Goal: Task Accomplishment & Management: Use online tool/utility

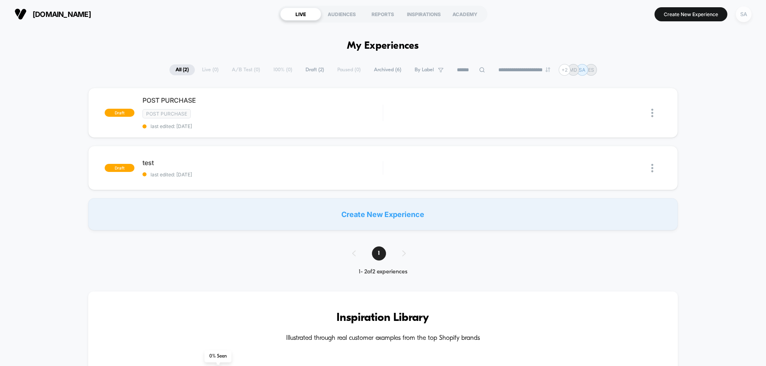
click at [743, 15] on div "SA" at bounding box center [744, 14] width 16 height 16
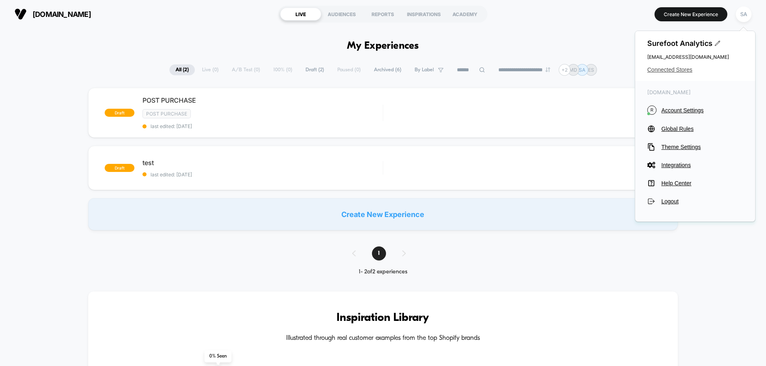
click at [674, 68] on span "Connected Stores" at bounding box center [695, 69] width 96 height 6
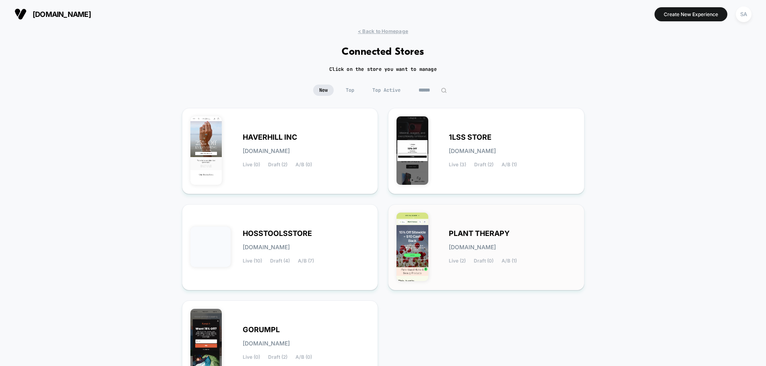
click at [486, 238] on div "PLANT THERAPY [DOMAIN_NAME] Live (2) Draft (0) A/B (1)" at bounding box center [512, 247] width 127 height 33
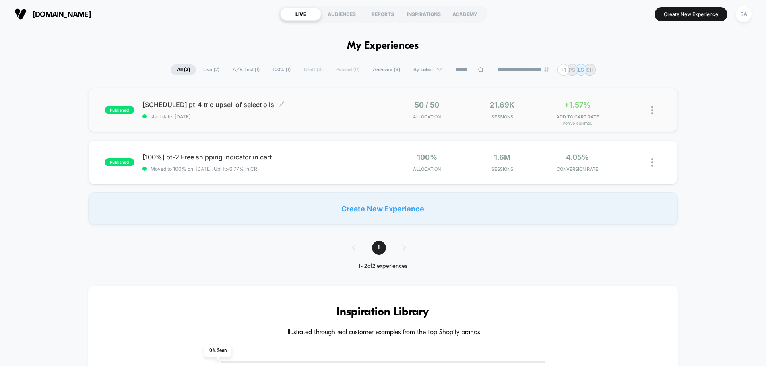
click at [224, 102] on span "[SCHEDULED] pt-4 trio upsell of select oils Click to edit experience details" at bounding box center [263, 105] width 240 height 8
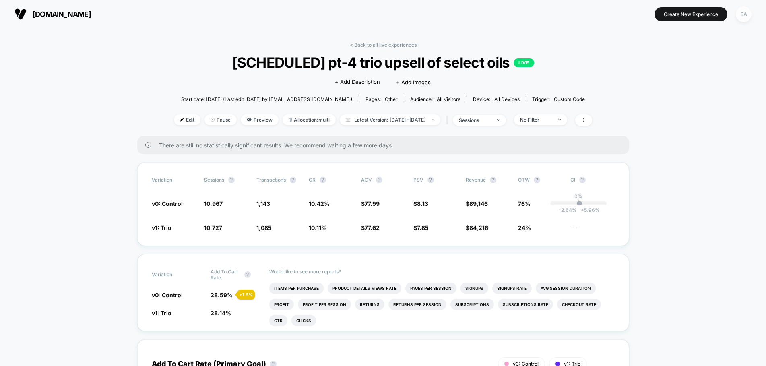
click at [746, 16] on div "SA" at bounding box center [744, 14] width 16 height 16
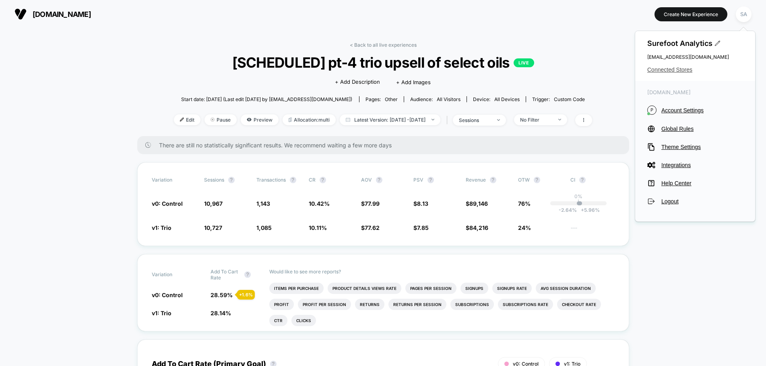
click at [684, 68] on span "Connected Stores" at bounding box center [695, 69] width 96 height 6
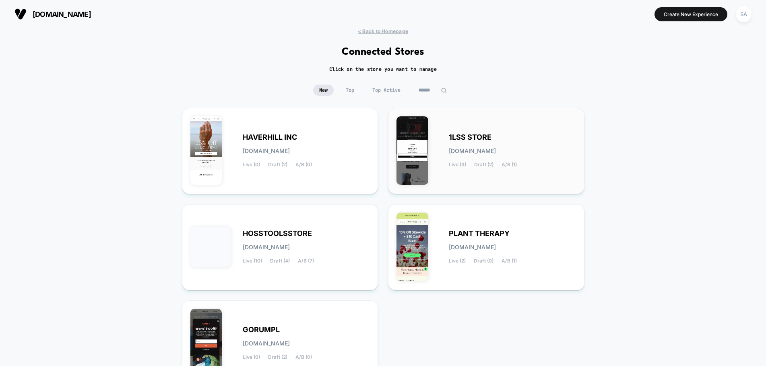
click at [435, 117] on div "1LSS STORE [DOMAIN_NAME] Live (3) Draft (2) A/B (1)" at bounding box center [487, 150] width 180 height 69
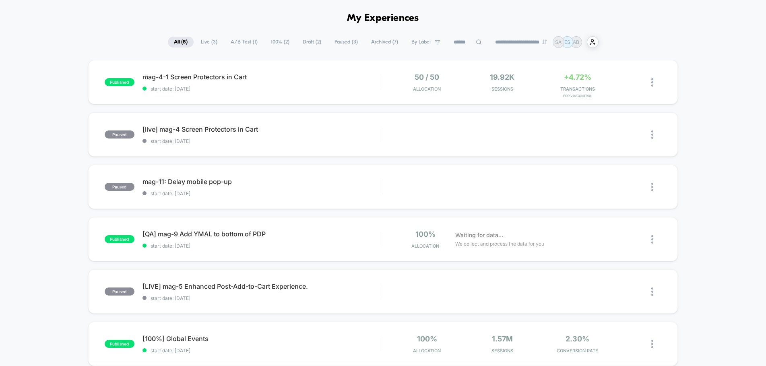
scroll to position [14, 0]
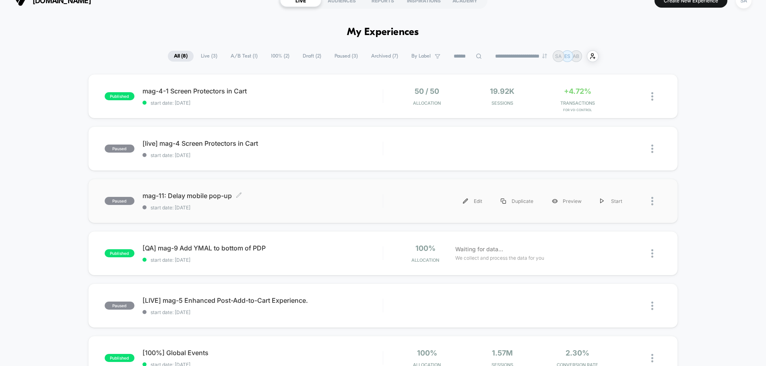
click at [216, 194] on span "mag-11: Delay mobile pop-up Click to edit experience details" at bounding box center [263, 196] width 240 height 8
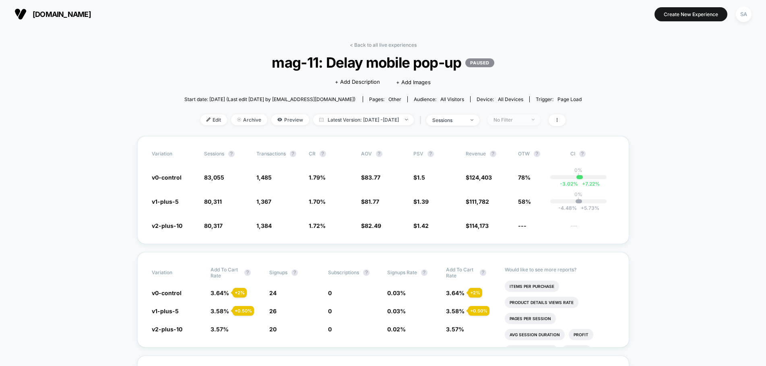
click at [526, 119] on div "No Filter" at bounding box center [510, 120] width 32 height 6
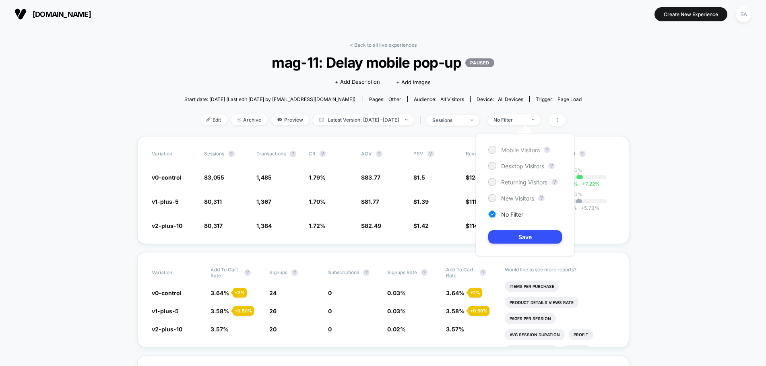
click at [491, 150] on div at bounding box center [492, 150] width 6 height 6
click at [534, 242] on button "Save" at bounding box center [525, 236] width 74 height 13
